Goal: Check status: Check status

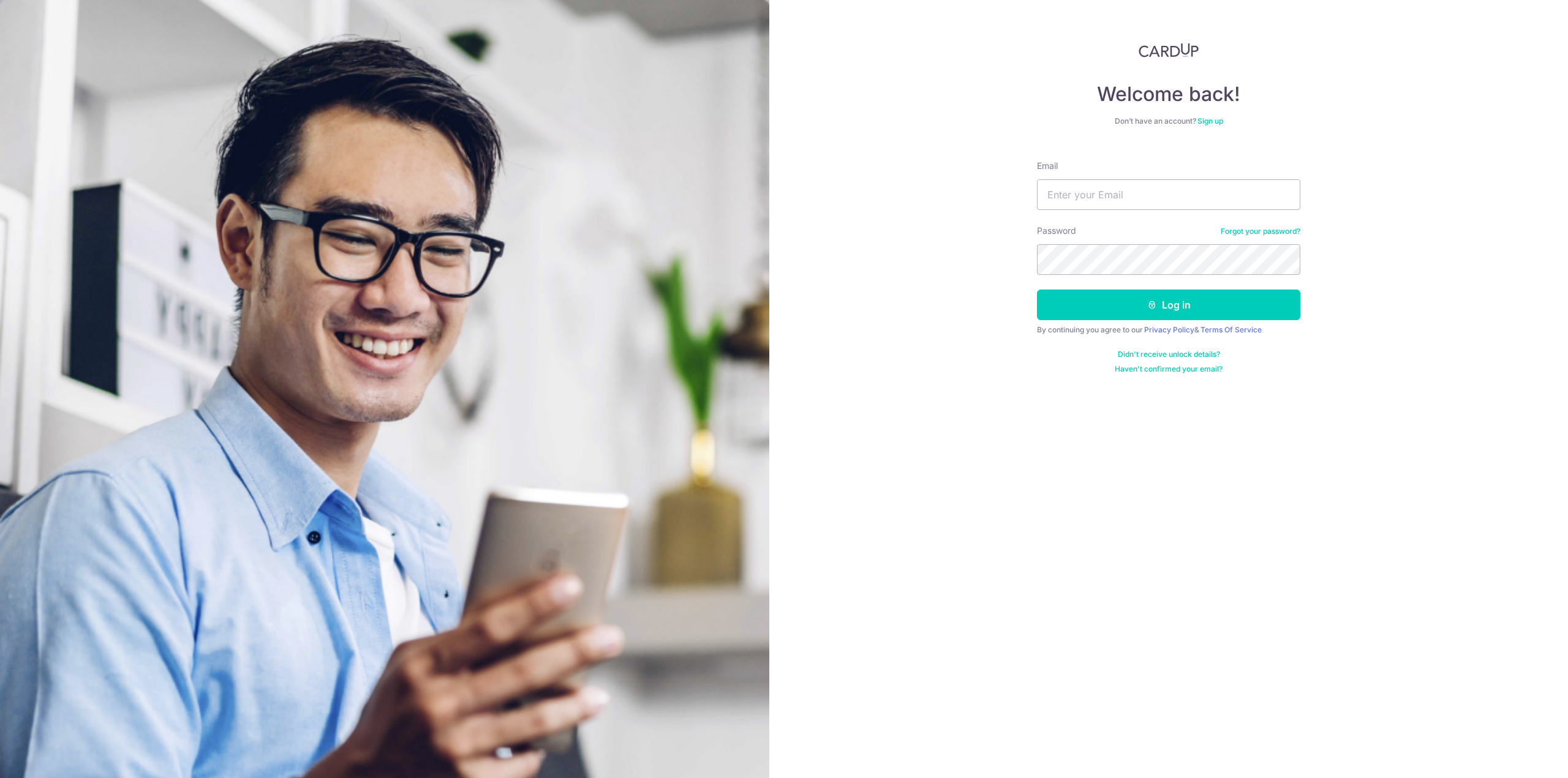
click at [782, 216] on form "Email Password Forgot your password? Log in By continuing you agree to our Priv…" at bounding box center [1169, 263] width 264 height 223
click at [782, 170] on div "Email" at bounding box center [1169, 184] width 264 height 50
drag, startPoint x: 1136, startPoint y: 170, endPoint x: 1132, endPoint y: 182, distance: 12.6
click at [782, 172] on div "Email" at bounding box center [1169, 184] width 264 height 50
click at [782, 194] on input "Email" at bounding box center [1169, 195] width 264 height 31
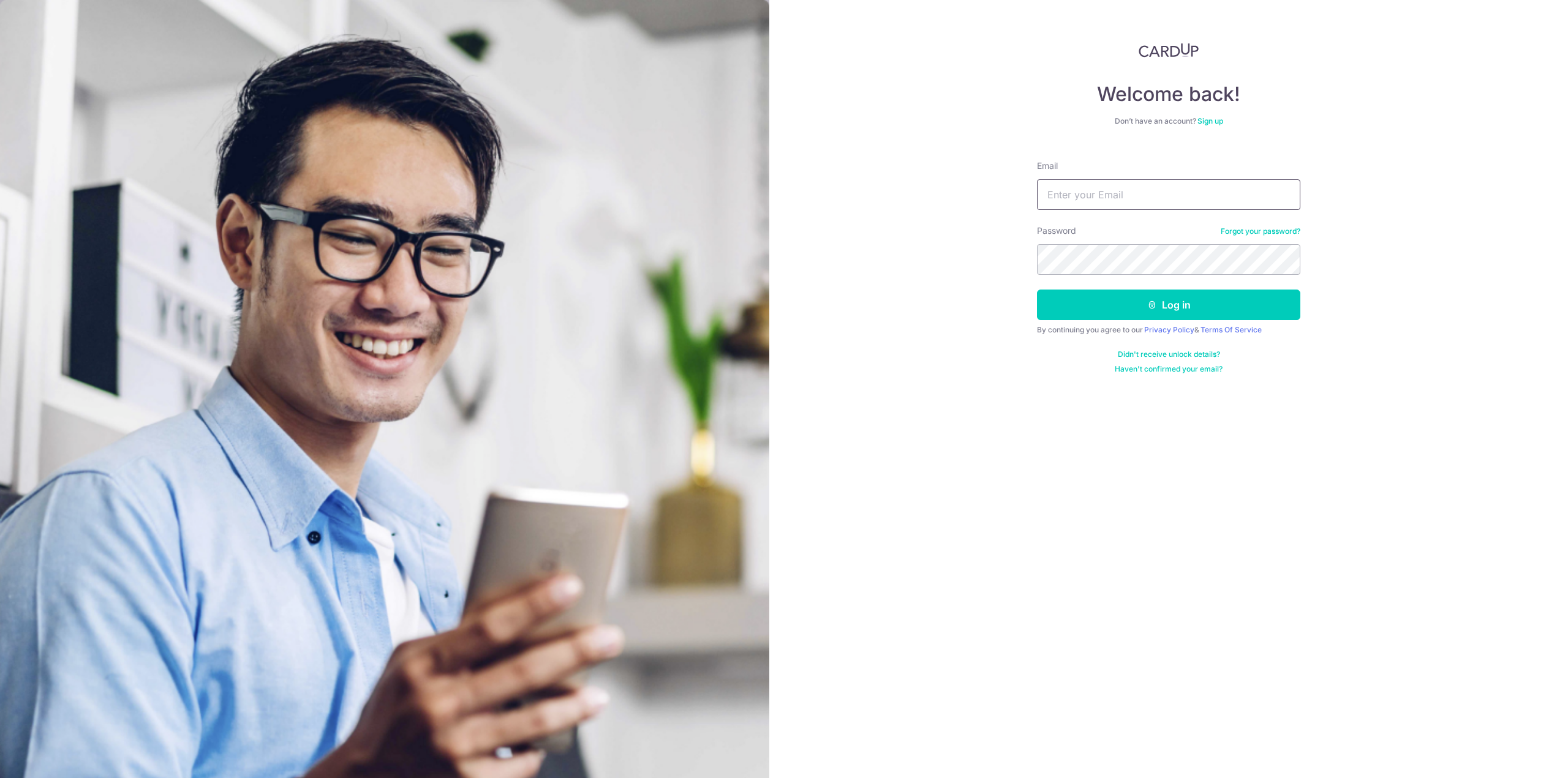
click at [782, 194] on input "Email" at bounding box center [1169, 195] width 264 height 31
type input "sunilah196@gmail.com"
click at [782, 290] on button "Log in" at bounding box center [1169, 305] width 264 height 31
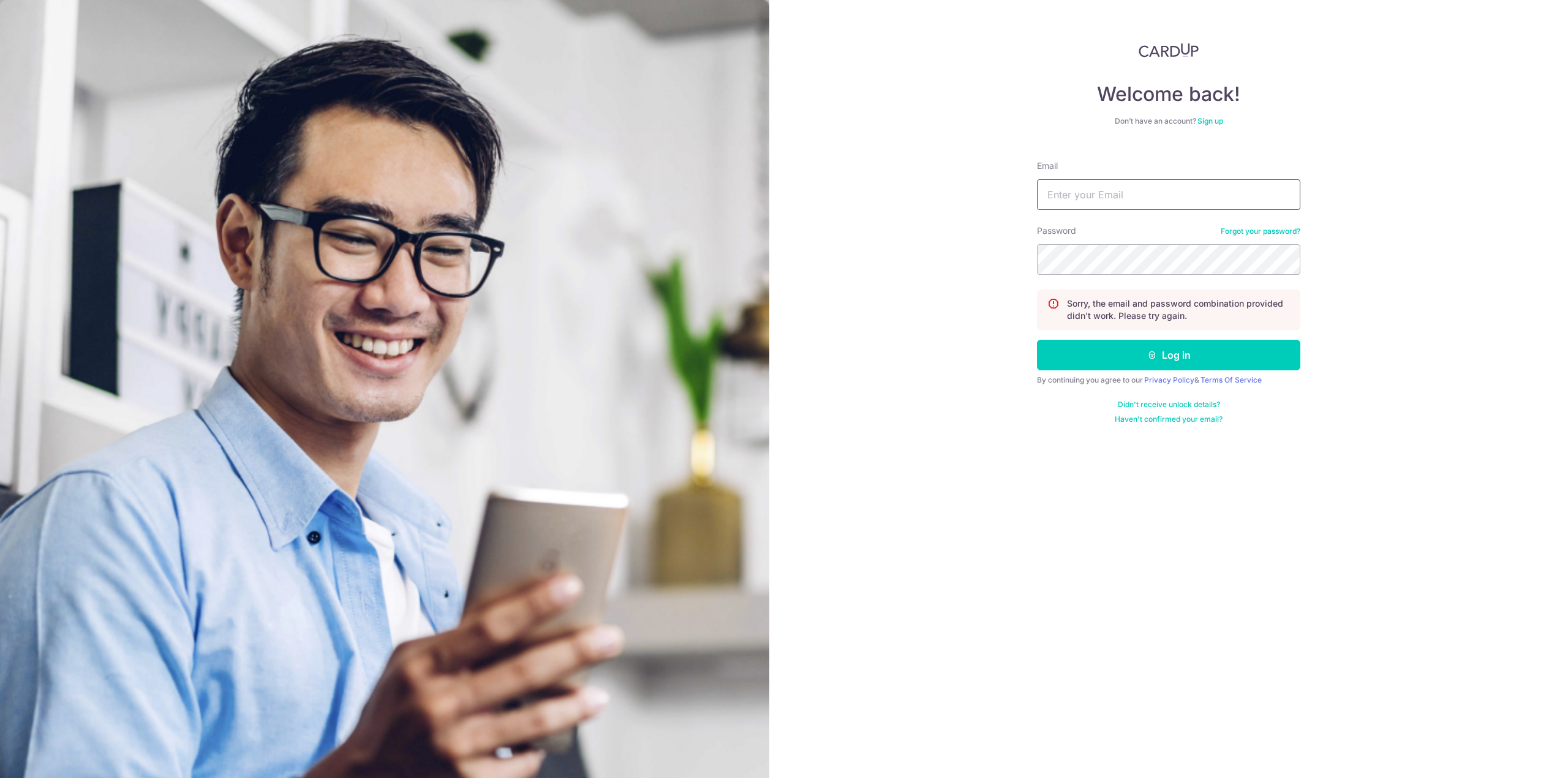
click at [1102, 202] on input "Email" at bounding box center [1169, 195] width 264 height 31
drag, startPoint x: 1094, startPoint y: 194, endPoint x: 925, endPoint y: 191, distance: 169.0
click at [925, 191] on div "Welcome back! Don’t have an account? Sign up Email sunilah196@gmail.com Passwor…" at bounding box center [1168, 389] width 798 height 778
click at [942, 353] on div "Welcome back! Don’t have an account? Sign up Email antonio@gmail.com Password F…" at bounding box center [1168, 389] width 798 height 778
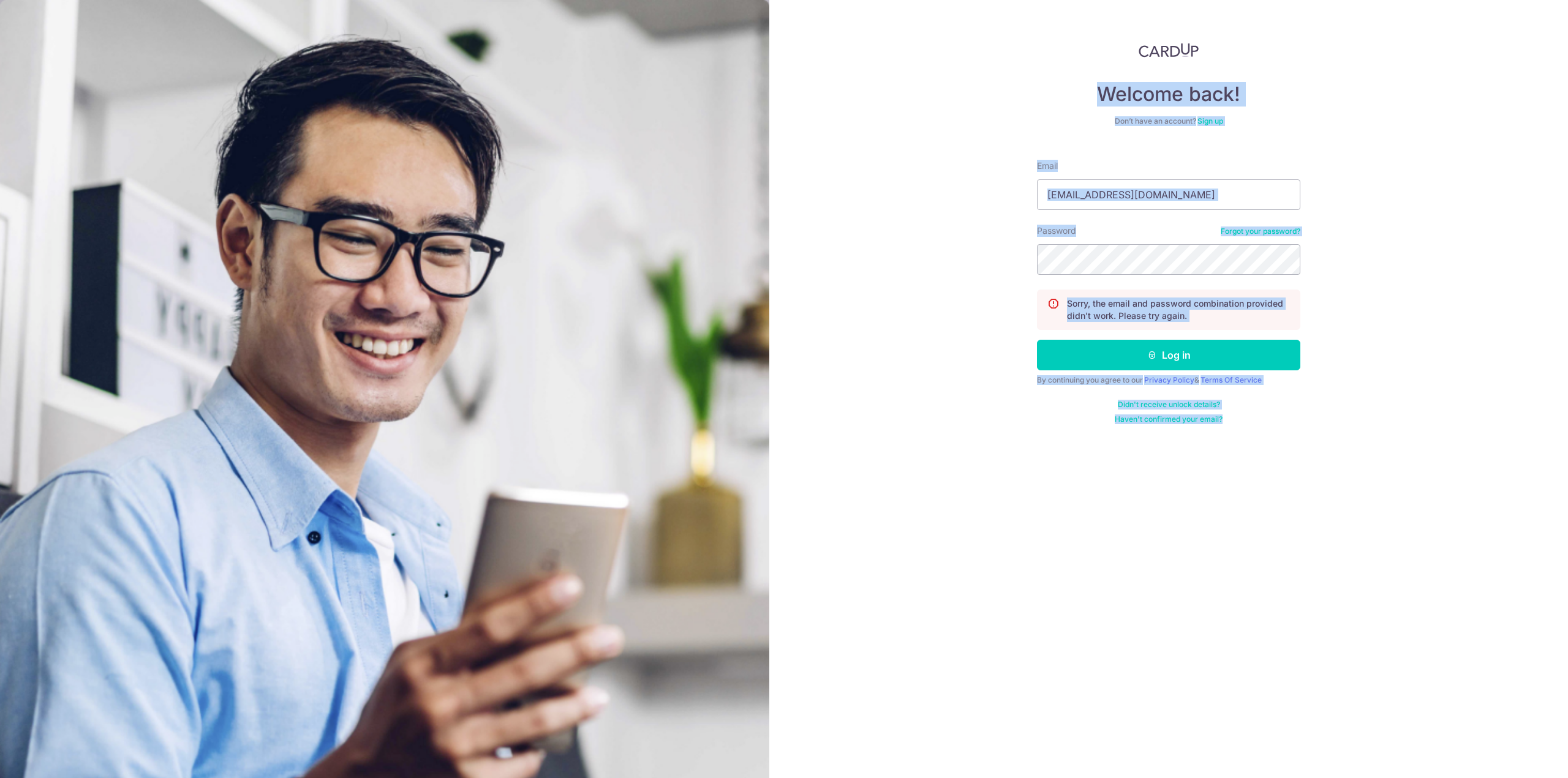
drag, startPoint x: 942, startPoint y: 96, endPoint x: 1447, endPoint y: 492, distance: 641.7
click at [1447, 492] on div "Welcome back! Don’t have an account? Sign up Email antonio@gmail.com Password F…" at bounding box center [1168, 389] width 798 height 778
drag, startPoint x: 1447, startPoint y: 492, endPoint x: 990, endPoint y: 41, distance: 642.1
click at [990, 41] on div "Welcome back! Don’t have an account? Sign up Email antonio@gmail.com Password F…" at bounding box center [1168, 389] width 798 height 778
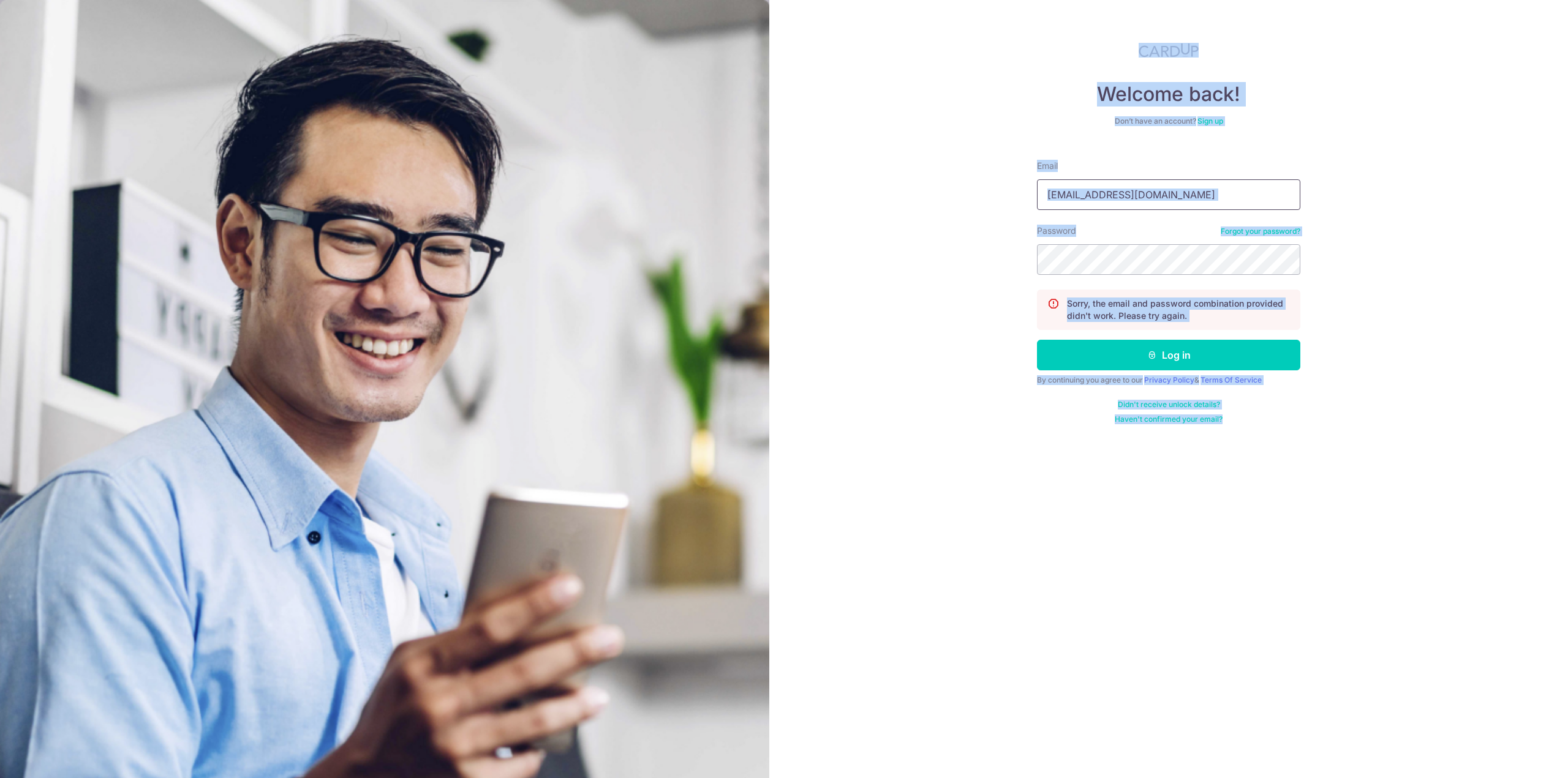
click at [1210, 189] on input "antonio@gmail.com" at bounding box center [1169, 195] width 264 height 31
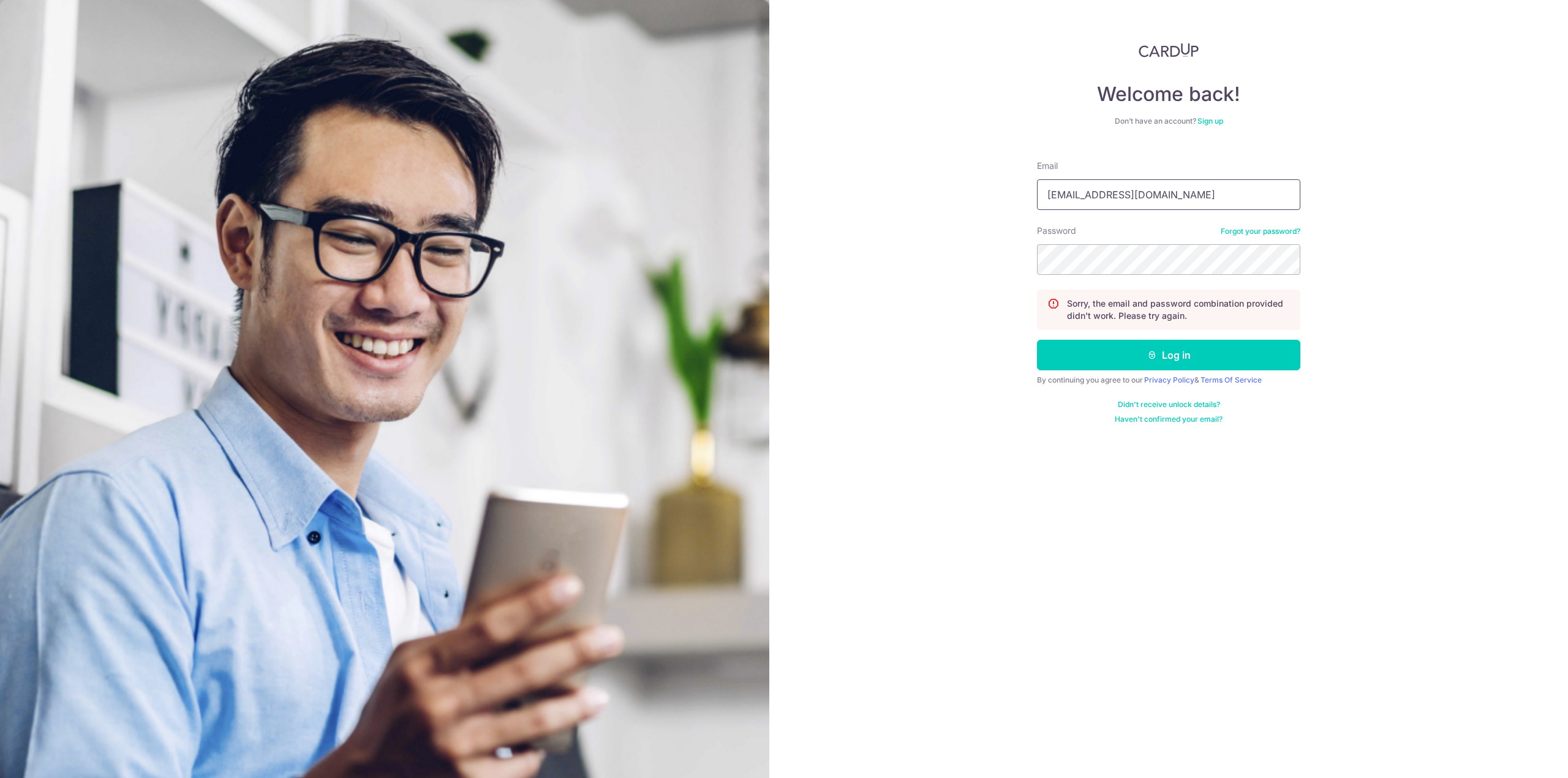
type input "[EMAIL_ADDRESS][DOMAIN_NAME]"
click at [1037, 340] on button "Log in" at bounding box center [1169, 355] width 264 height 31
click at [1166, 208] on input "Email" at bounding box center [1169, 195] width 264 height 31
type input "antonibergam@gmail.com"
click at [1180, 347] on button "Log in" at bounding box center [1169, 355] width 264 height 31
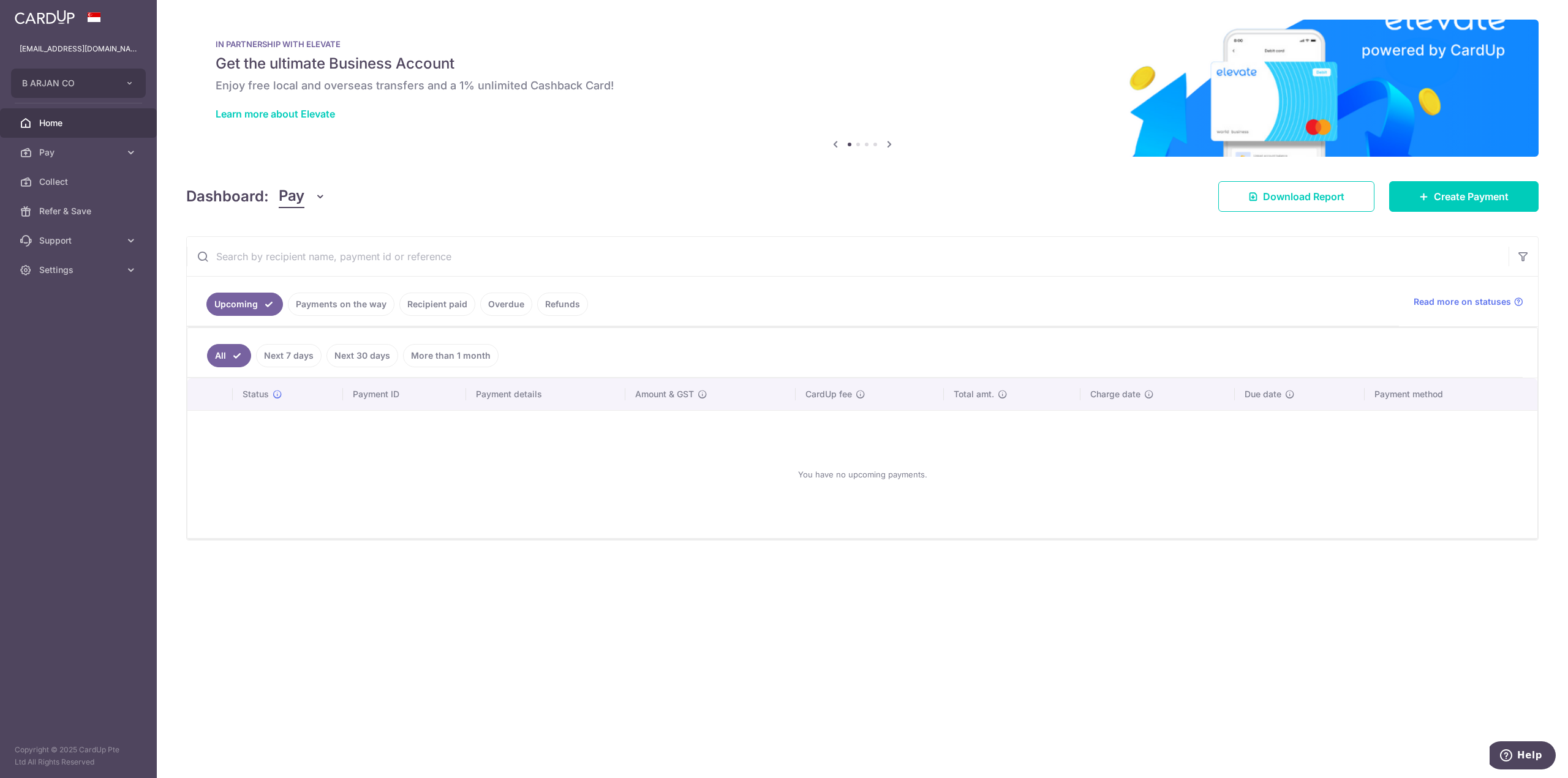
click at [444, 311] on link "Recipient paid" at bounding box center [437, 304] width 76 height 23
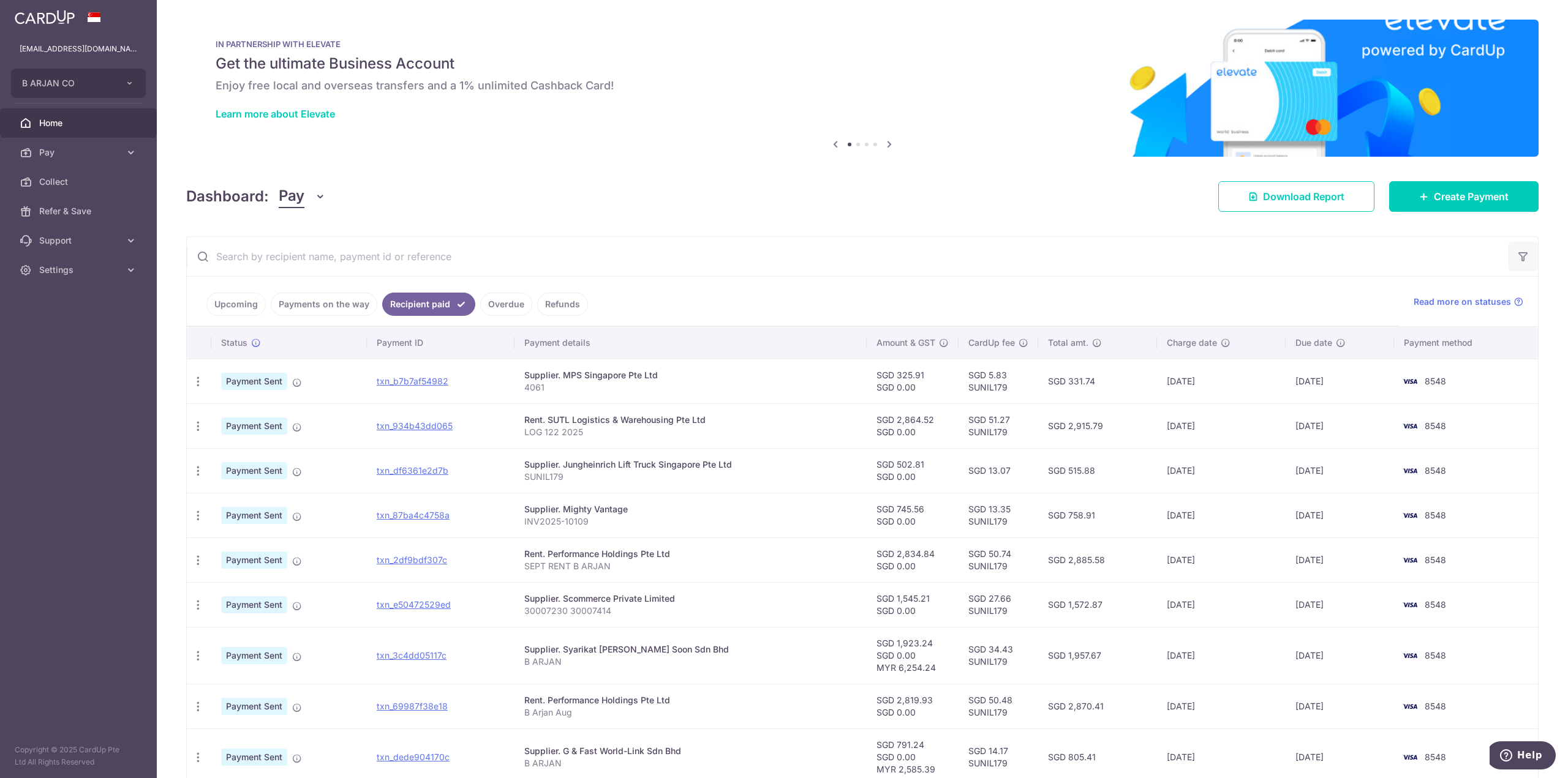
click at [1517, 256] on icon "button" at bounding box center [1523, 257] width 12 height 12
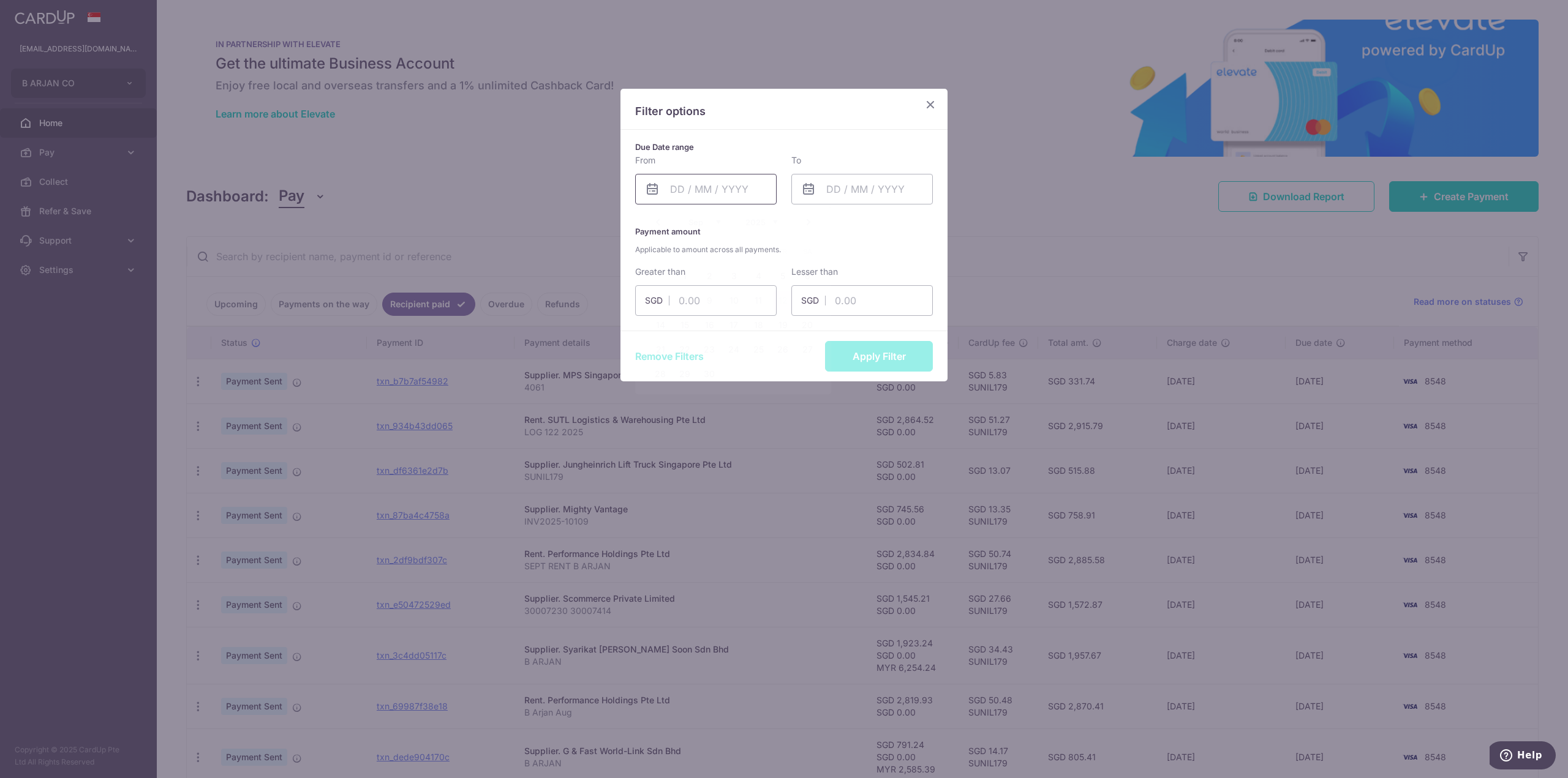
click at [709, 190] on input "text" at bounding box center [706, 189] width 142 height 31
click at [690, 284] on link "1" at bounding box center [684, 276] width 19 height 19
type input "[DATE]"
click at [876, 193] on input "text" at bounding box center [862, 189] width 142 height 31
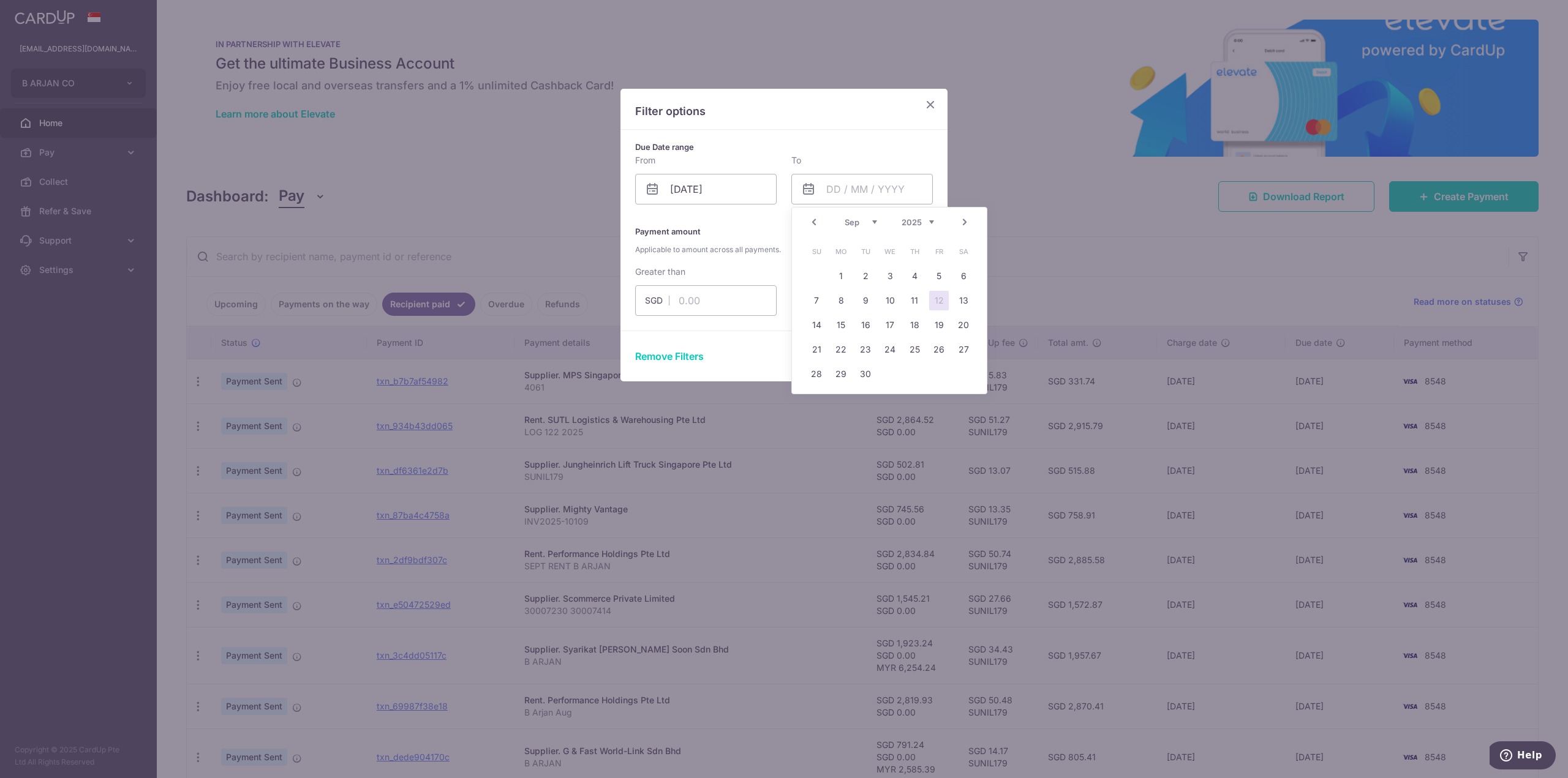
click at [935, 303] on link "12" at bounding box center [938, 300] width 19 height 19
type input "[DATE]"
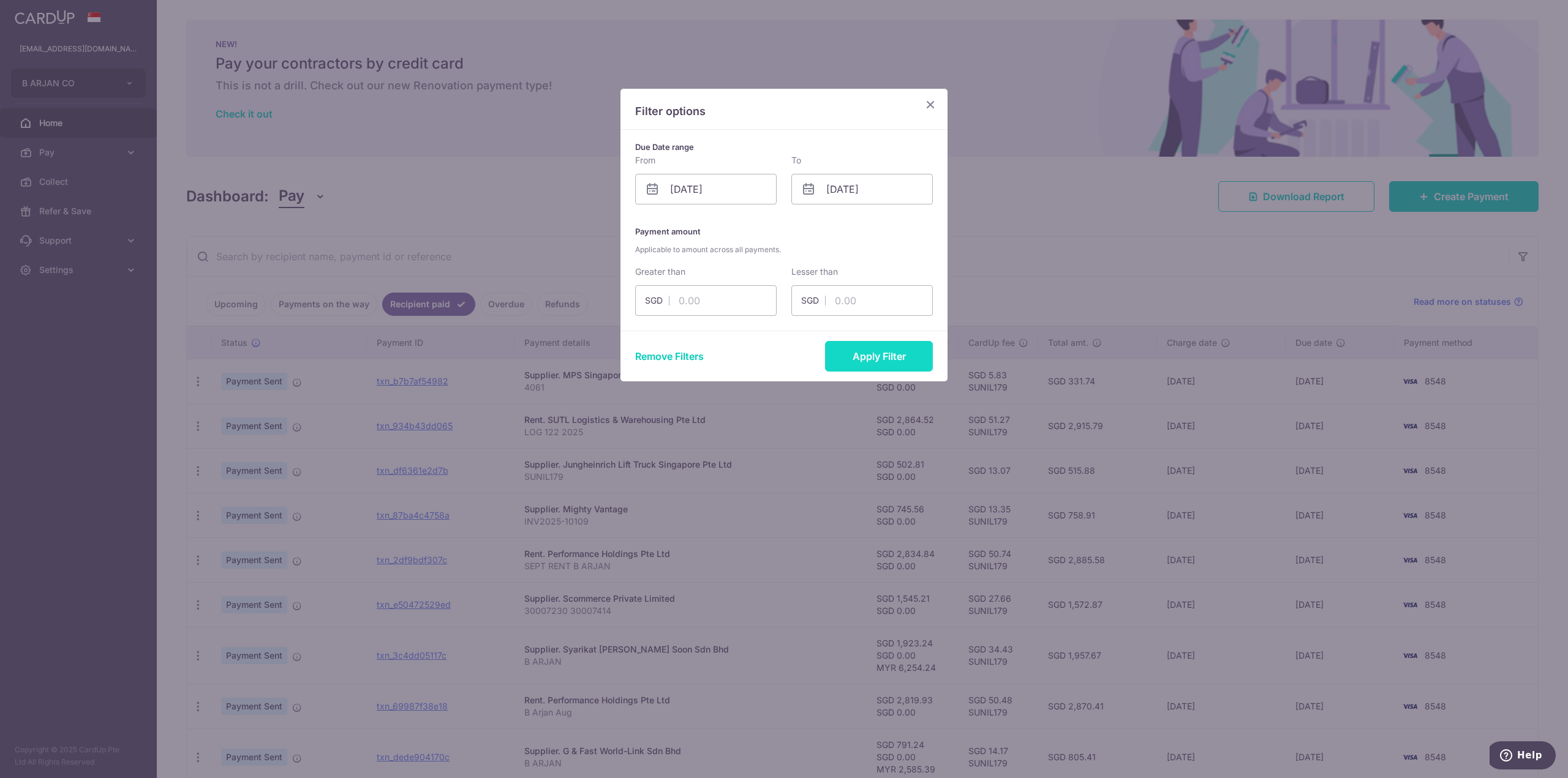
click at [883, 356] on button "Apply Filter" at bounding box center [879, 357] width 108 height 31
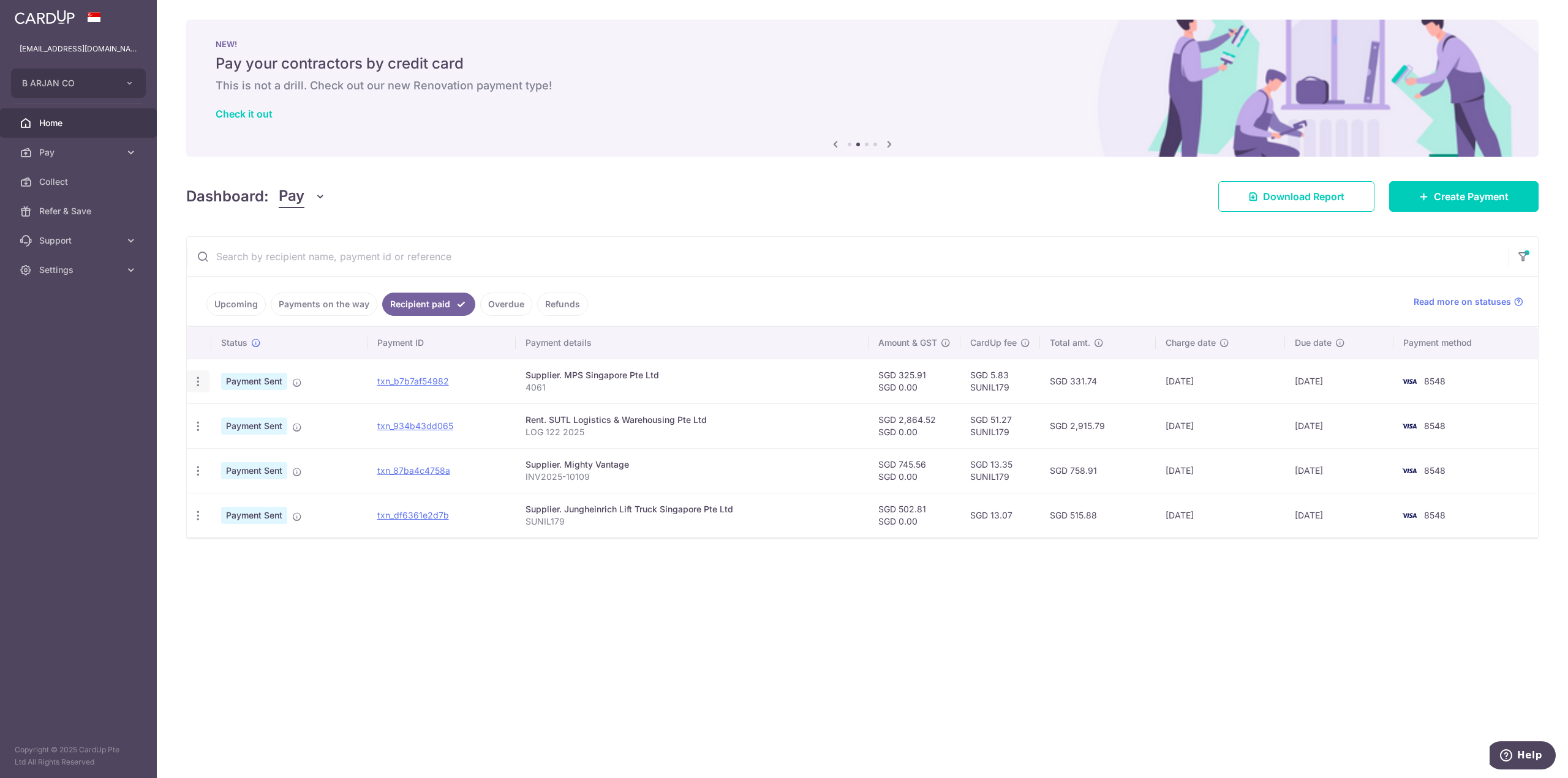
click at [196, 385] on icon "button" at bounding box center [198, 381] width 13 height 13
click at [225, 413] on span "PDF Receipt" at bounding box center [264, 415] width 83 height 12
click at [193, 431] on icon "button" at bounding box center [198, 426] width 13 height 13
click at [222, 458] on span "PDF Receipt" at bounding box center [264, 460] width 83 height 12
click at [201, 471] on icon "button" at bounding box center [198, 471] width 13 height 13
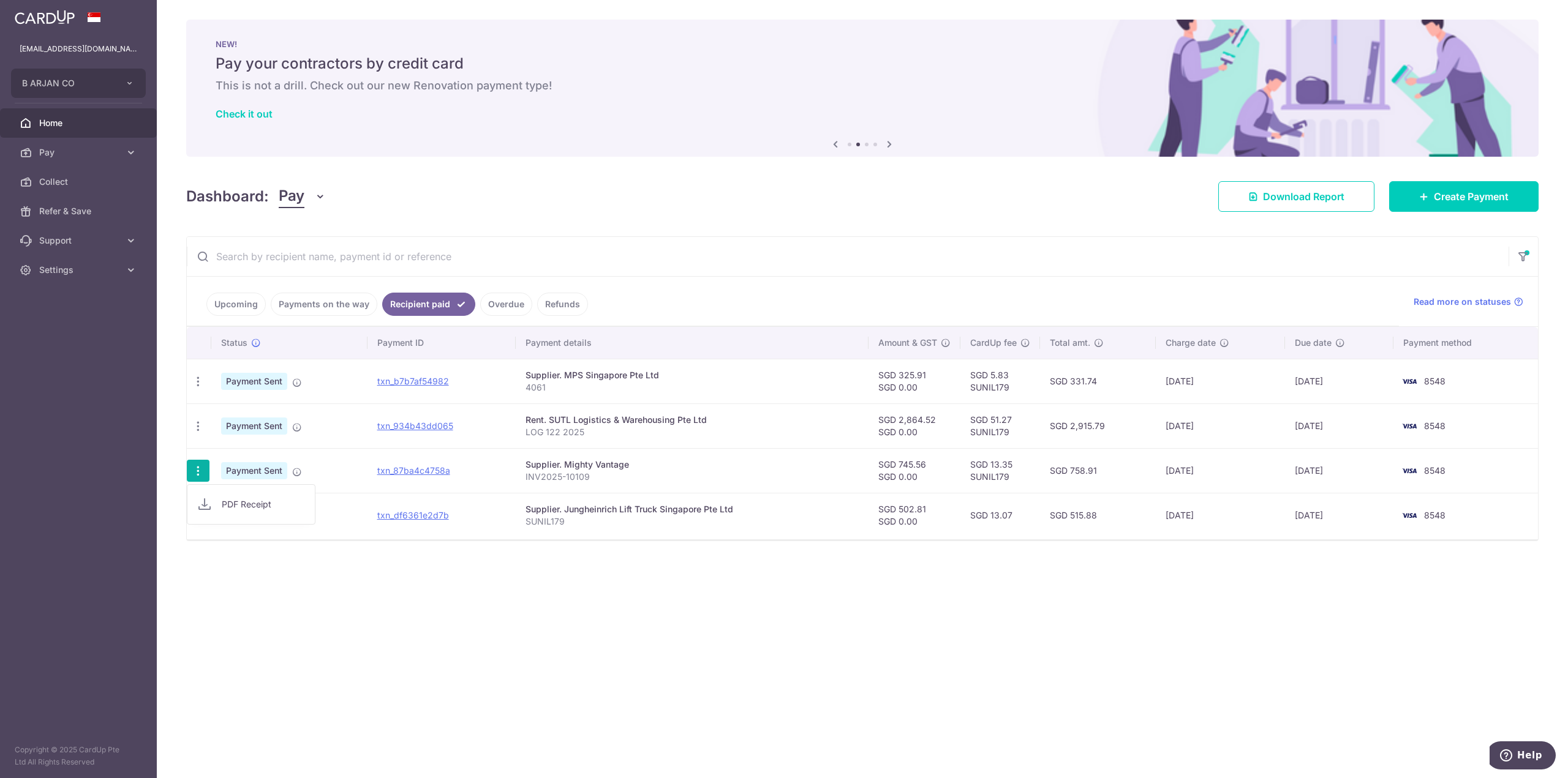
click at [218, 501] on link "PDF Receipt" at bounding box center [250, 505] width 127 height 29
click at [938, 49] on div "NEW! Pay your contractors by credit card This is not a drill. Check out our new…" at bounding box center [862, 80] width 1352 height 122
click at [201, 518] on icon "button" at bounding box center [198, 515] width 13 height 13
click at [220, 546] on link "PDF Receipt" at bounding box center [250, 549] width 127 height 29
click at [1334, 648] on div "× Pause Schedule Pause all future payments in this series Pause just this one p…" at bounding box center [861, 389] width 1411 height 778
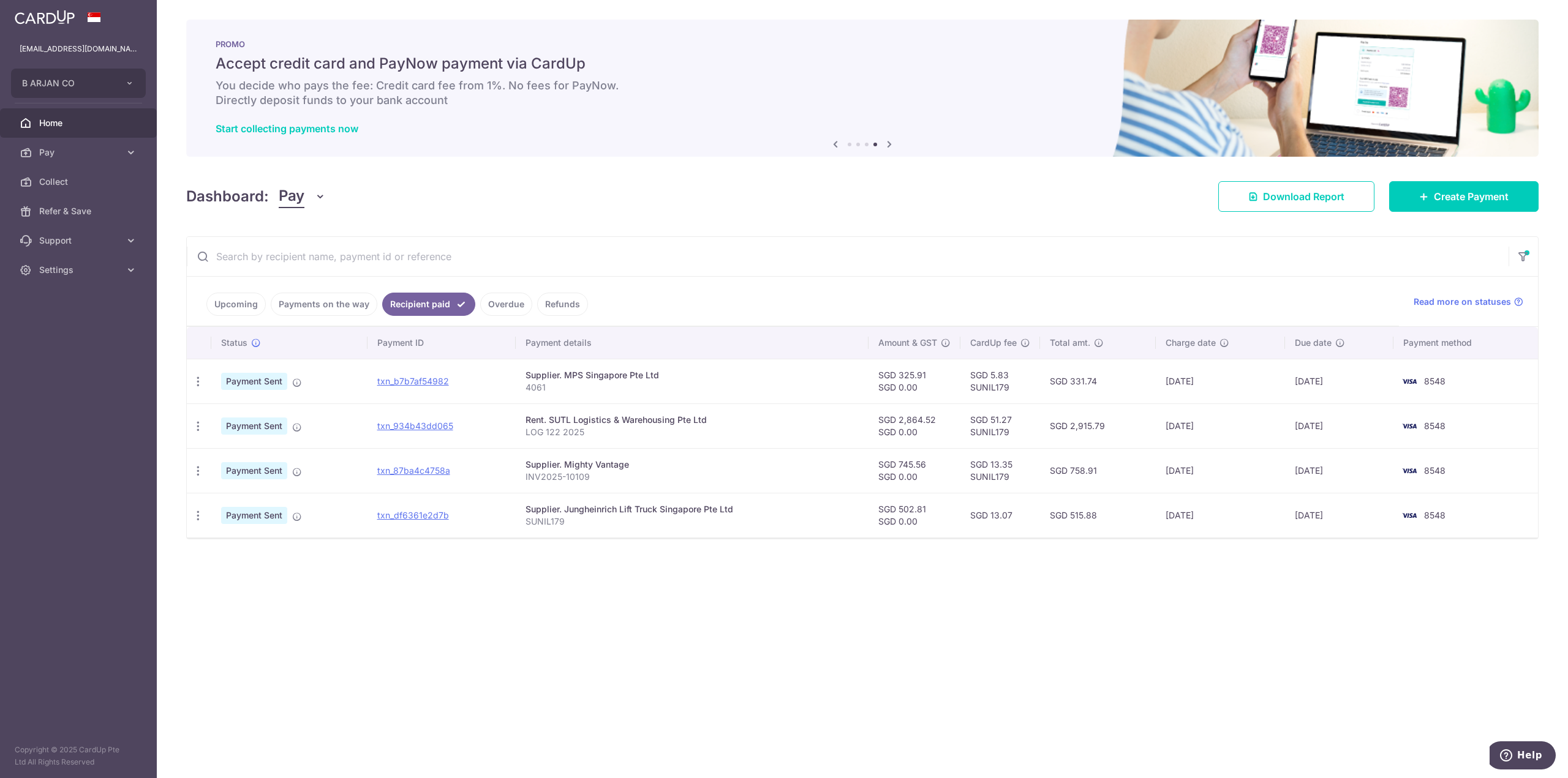
click at [894, 146] on icon at bounding box center [888, 144] width 15 height 15
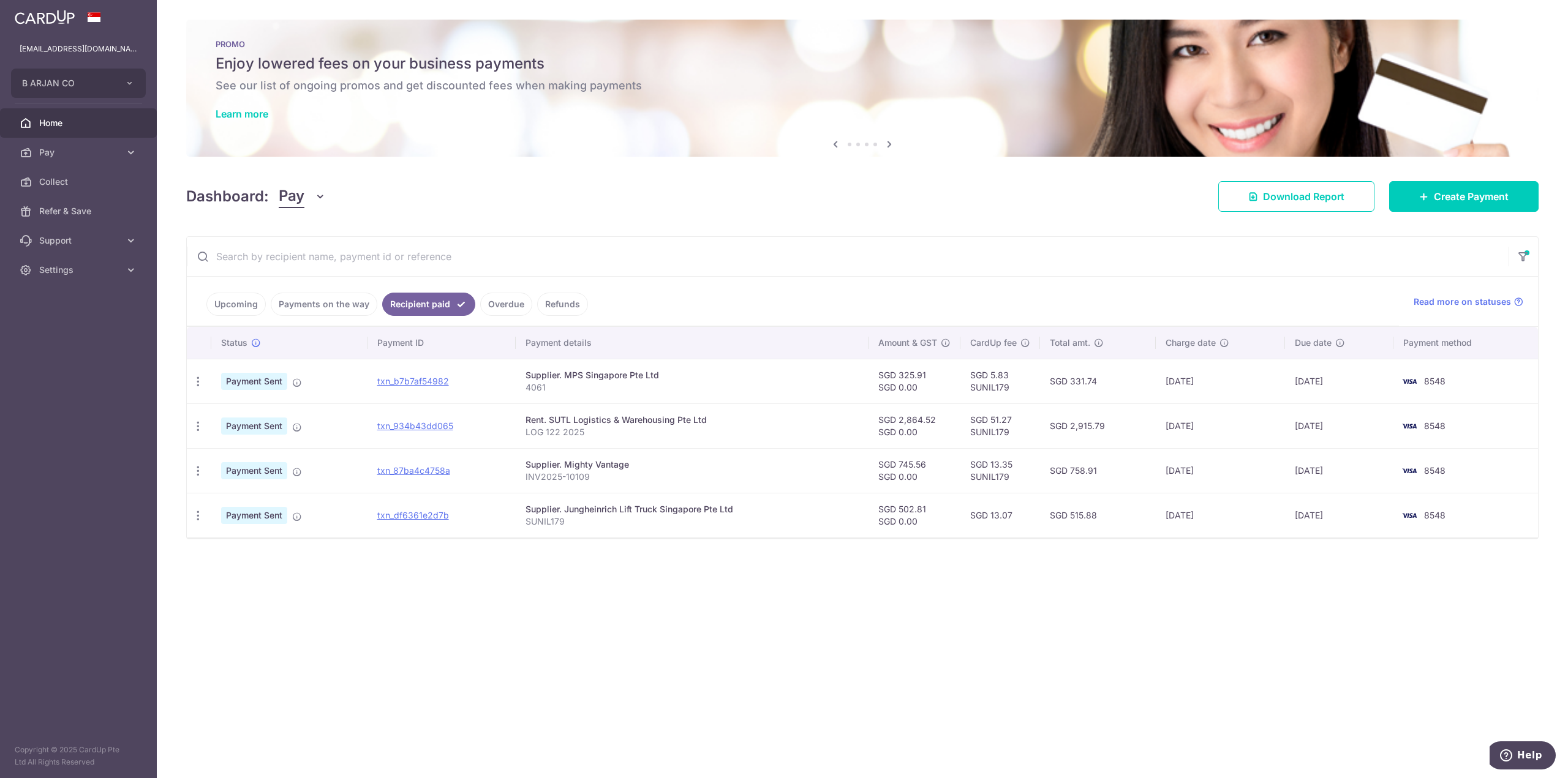
click at [894, 146] on icon at bounding box center [888, 144] width 15 height 15
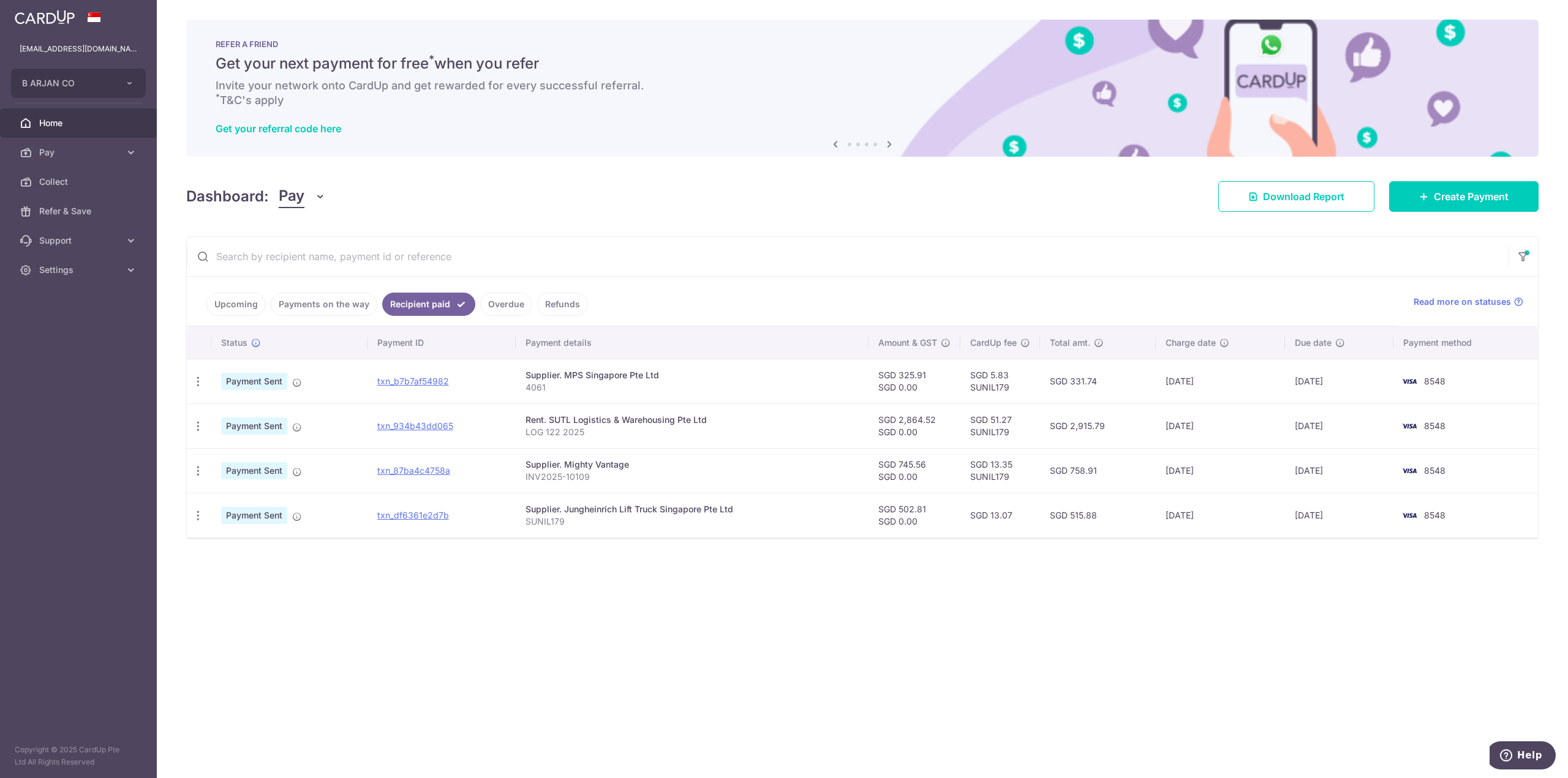
click at [894, 146] on icon at bounding box center [888, 144] width 15 height 15
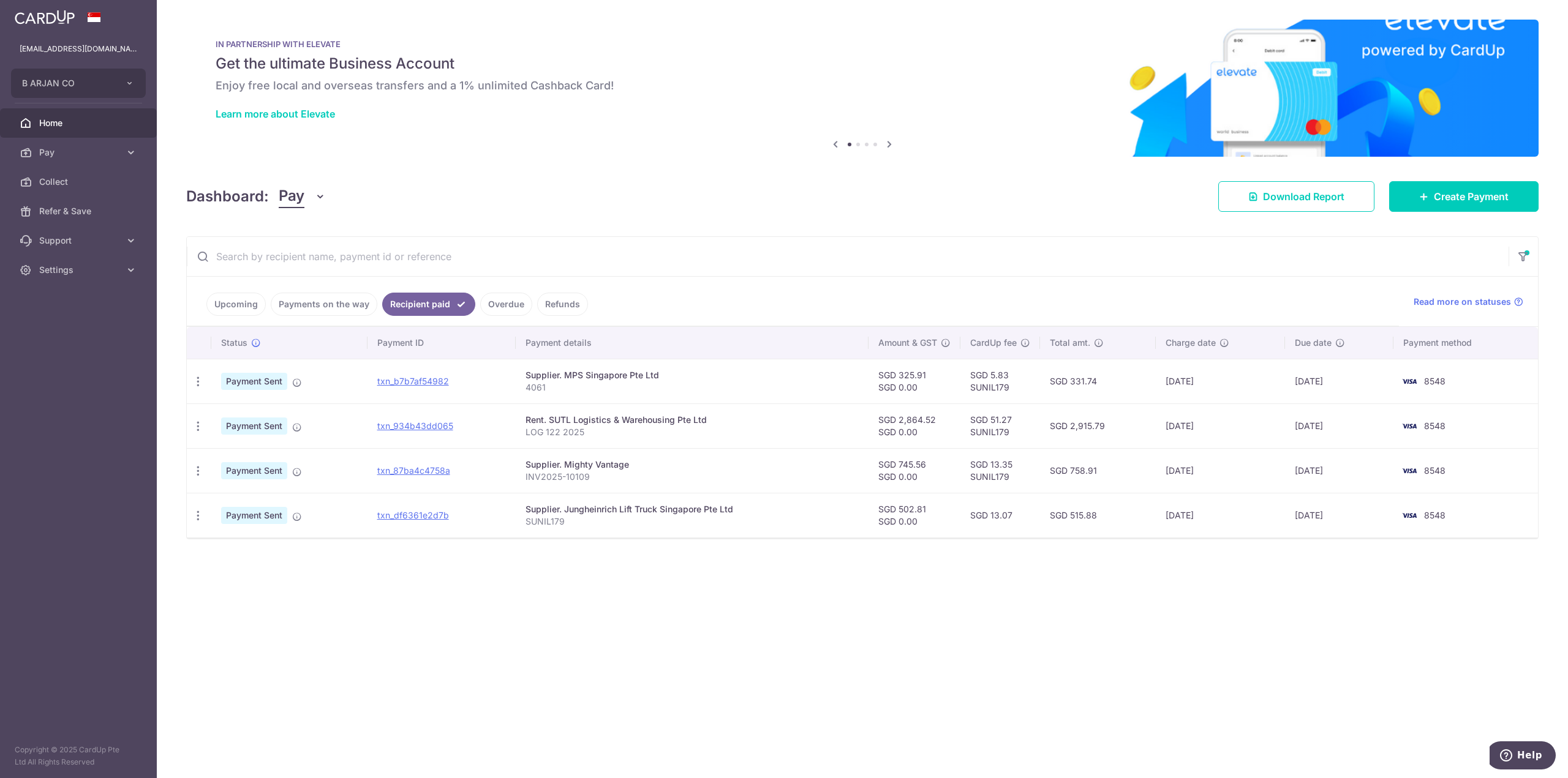
drag, startPoint x: 622, startPoint y: 89, endPoint x: 214, endPoint y: 57, distance: 409.3
click at [225, 31] on div "IN PARTNERSHIP WITH ELEVATE Get the ultimate Business Account Enjoy free local …" at bounding box center [862, 80] width 1352 height 122
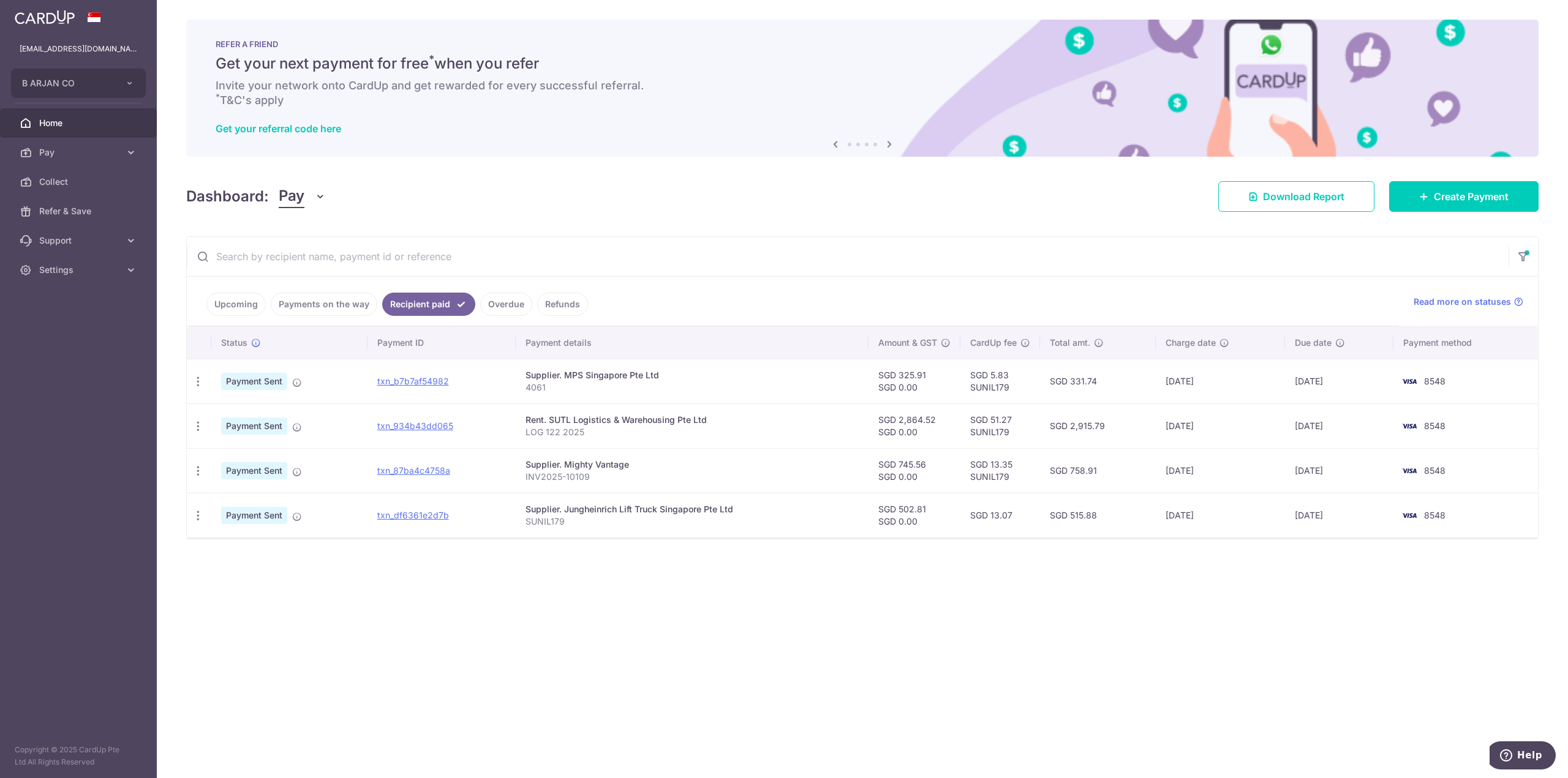
drag, startPoint x: 213, startPoint y: 88, endPoint x: 360, endPoint y: -17, distance: 180.6
click at [360, 0] on html "[EMAIL_ADDRESS][DOMAIN_NAME] B ARJAN CO Add new company B ARJAN CO Home Pay Pay…" at bounding box center [784, 389] width 1568 height 778
drag, startPoint x: 220, startPoint y: 64, endPoint x: 426, endPoint y: 54, distance: 206.2
click at [428, 54] on h5 "Get your next payment for free * when you refer" at bounding box center [862, 63] width 1293 height 19
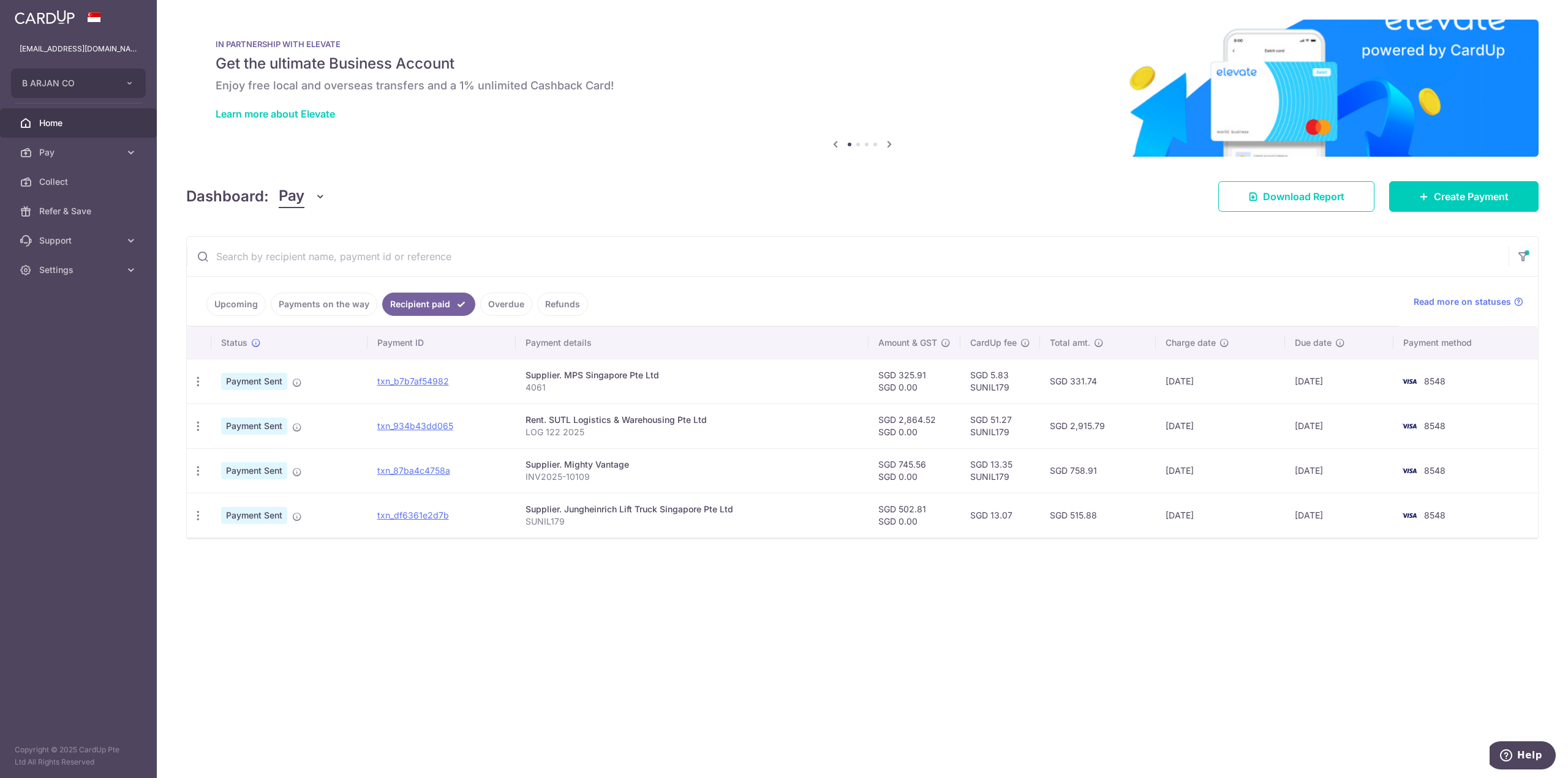
click at [361, 52] on div "IN PARTNERSHIP WITH ELEVATE Get the ultimate Business Account Enjoy free local …" at bounding box center [862, 80] width 1352 height 122
drag, startPoint x: 200, startPoint y: 59, endPoint x: 406, endPoint y: 45, distance: 206.5
click at [441, 37] on div "IN PARTNERSHIP WITH ELEVATE Get the ultimate Business Account Enjoy free local …" at bounding box center [862, 80] width 1352 height 122
